Goal: Entertainment & Leisure: Consume media (video, audio)

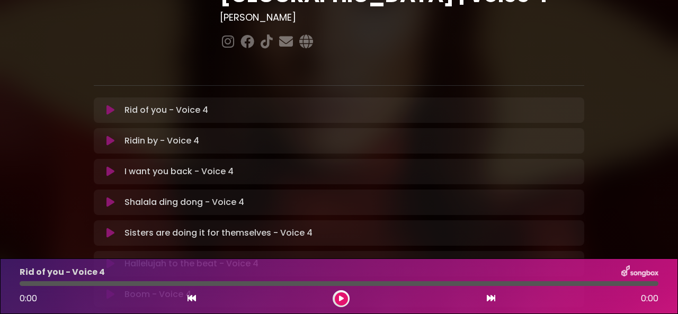
scroll to position [159, 0]
click at [115, 104] on button at bounding box center [110, 109] width 20 height 11
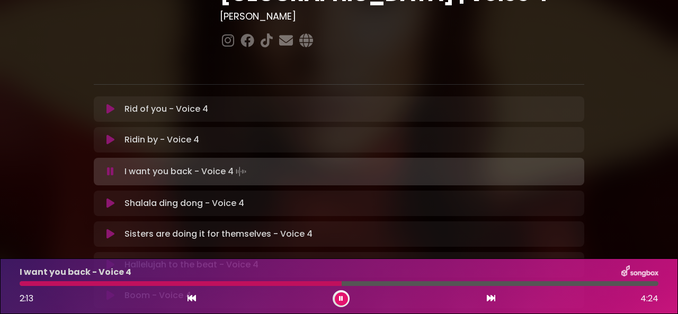
click at [338, 299] on button at bounding box center [341, 298] width 13 height 13
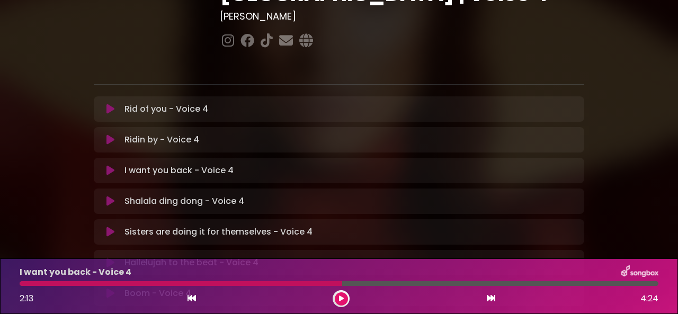
click at [339, 295] on button at bounding box center [341, 298] width 13 height 13
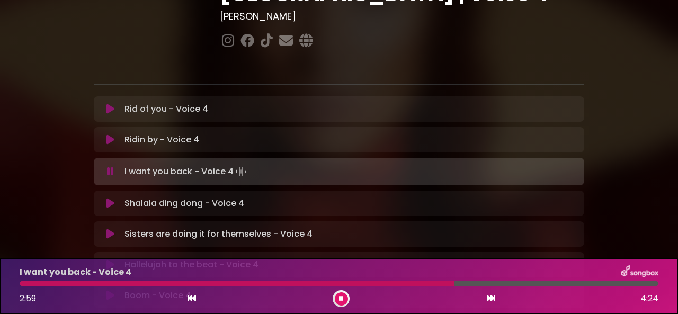
drag, startPoint x: 580, startPoint y: 282, endPoint x: 454, endPoint y: 284, distance: 126.1
click at [454, 284] on div at bounding box center [237, 283] width 434 height 5
drag, startPoint x: 565, startPoint y: 282, endPoint x: 430, endPoint y: 281, distance: 134.5
click at [430, 281] on div at bounding box center [225, 283] width 410 height 5
click at [342, 297] on icon at bounding box center [341, 299] width 4 height 6
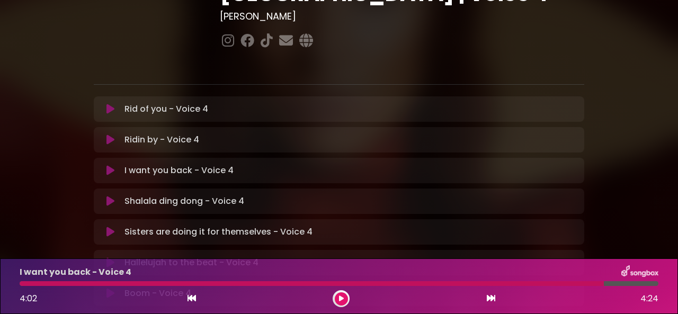
click at [193, 299] on icon at bounding box center [191, 298] width 8 height 8
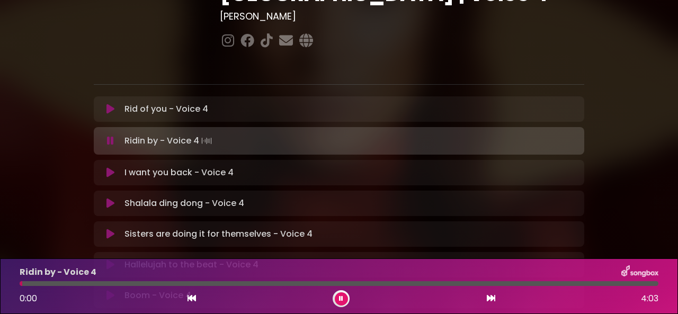
click at [487, 299] on icon at bounding box center [491, 298] width 8 height 8
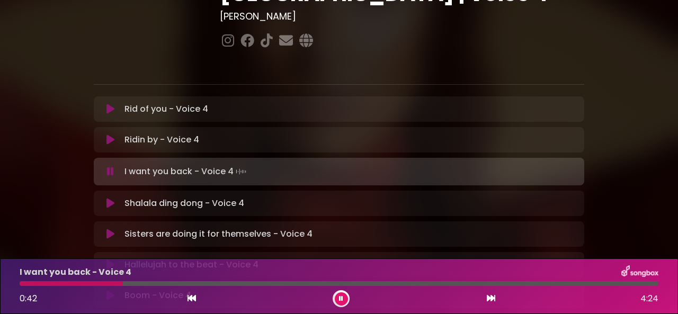
click at [470, 96] on div "Rid of you - Voice 4 Loading Track... Your Feedback" at bounding box center [339, 108] width 490 height 25
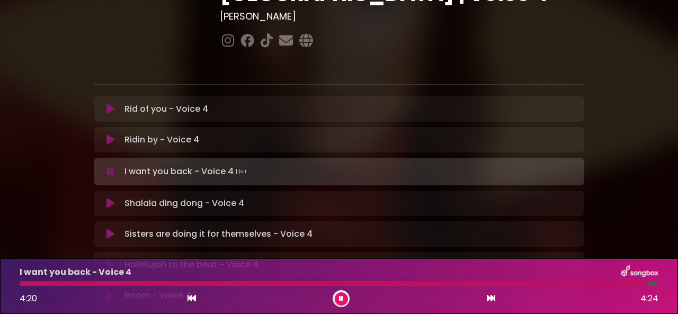
click at [338, 298] on button at bounding box center [341, 298] width 13 height 13
